Goal: Check status: Check status

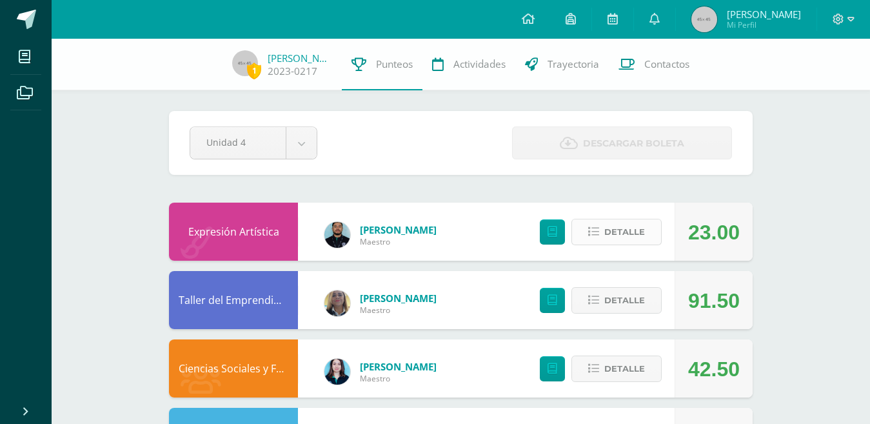
click at [611, 231] on span "Detalle" at bounding box center [624, 232] width 41 height 24
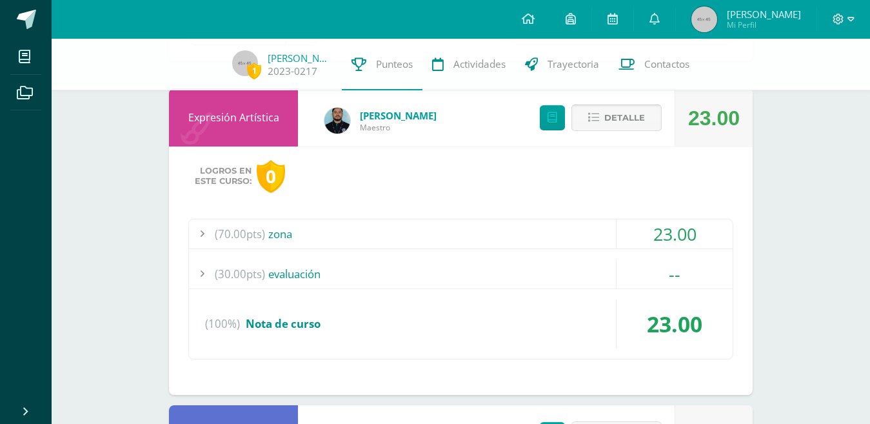
scroll to position [129, 0]
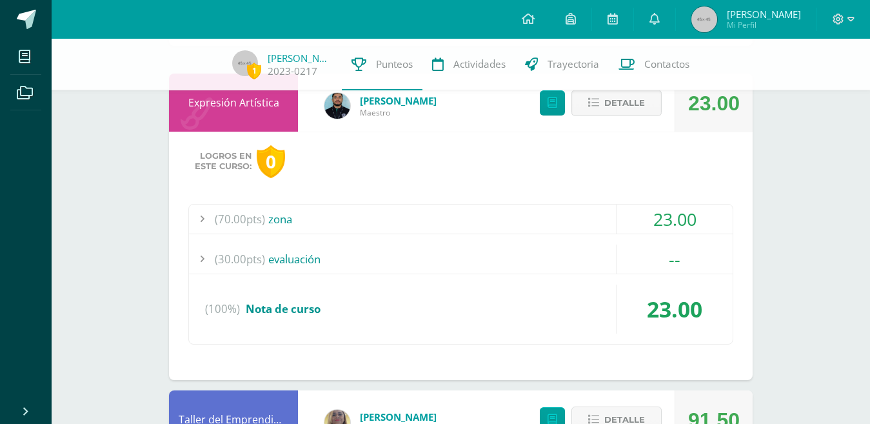
click at [582, 226] on div "(70.00pts) zona" at bounding box center [460, 218] width 543 height 29
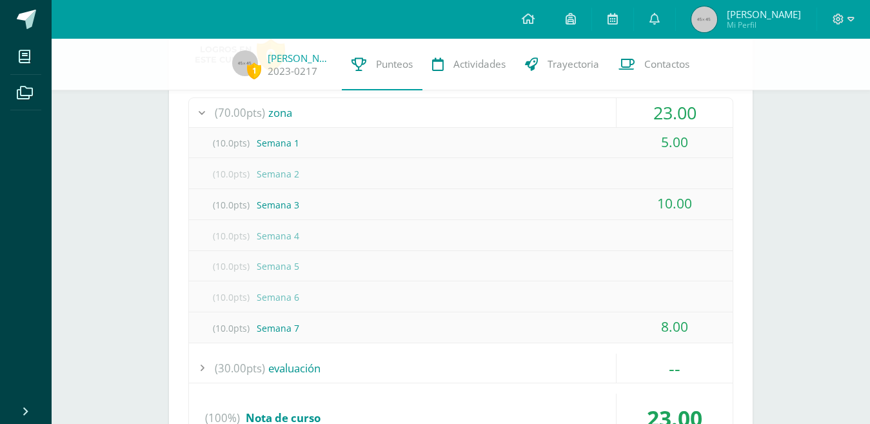
scroll to position [258, 0]
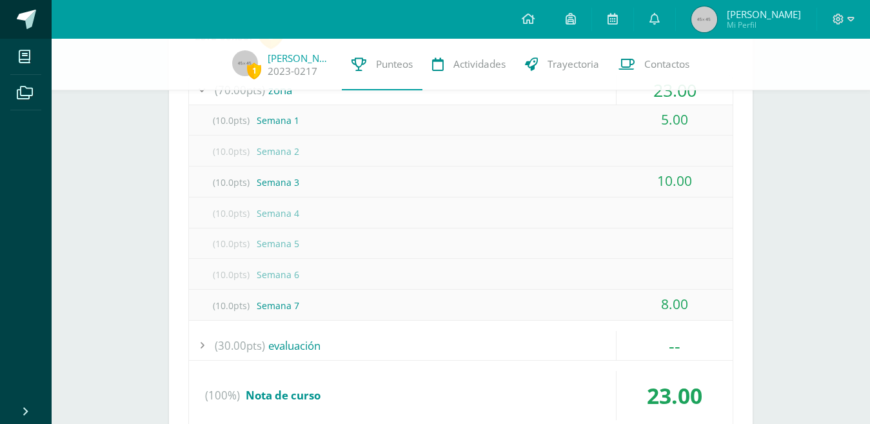
click at [23, 21] on span at bounding box center [26, 19] width 19 height 19
